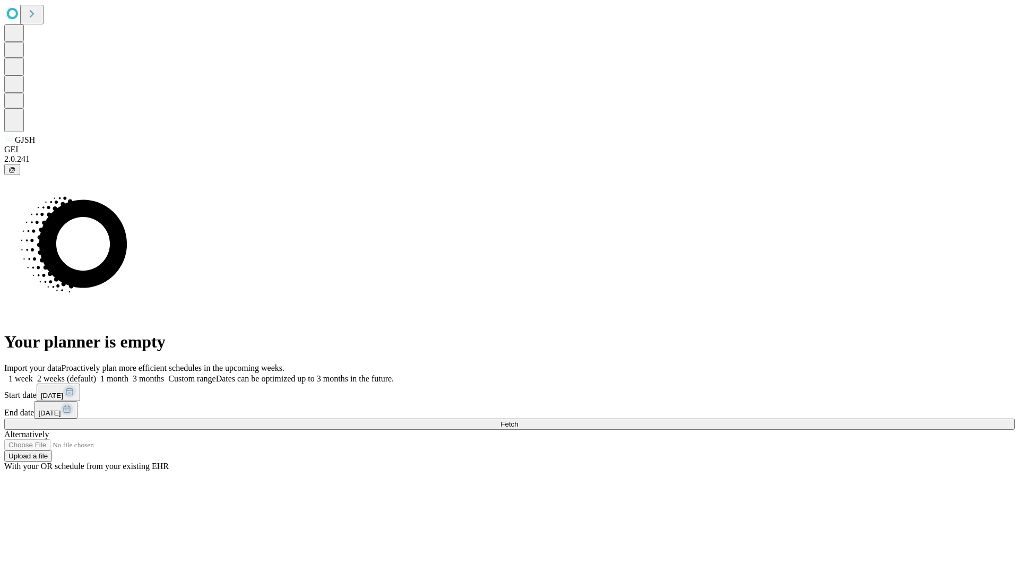
click at [518, 420] on span "Fetch" at bounding box center [510, 424] width 18 height 8
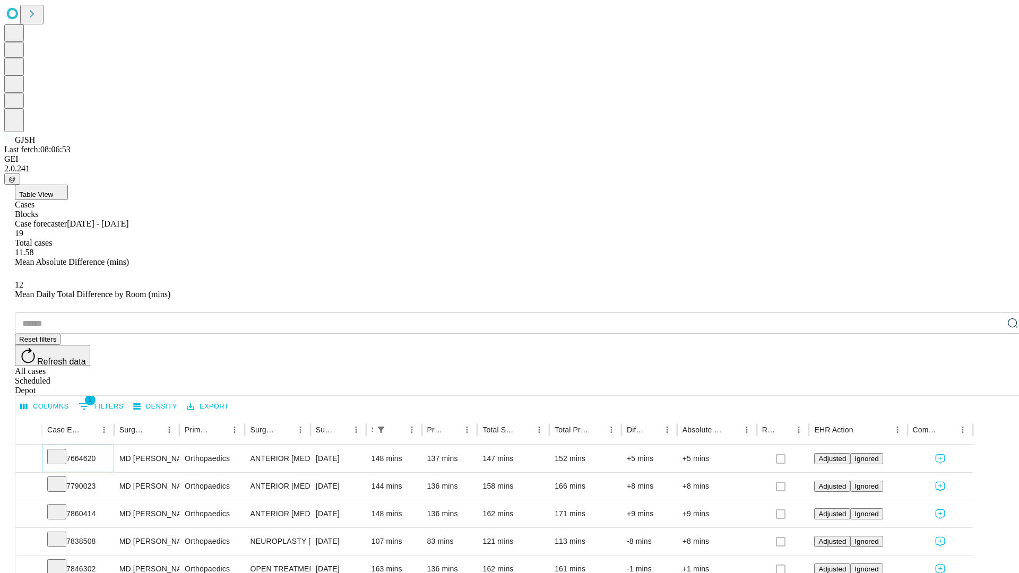
click at [62, 451] on icon at bounding box center [56, 456] width 11 height 11
